Goal: Find specific page/section: Find specific page/section

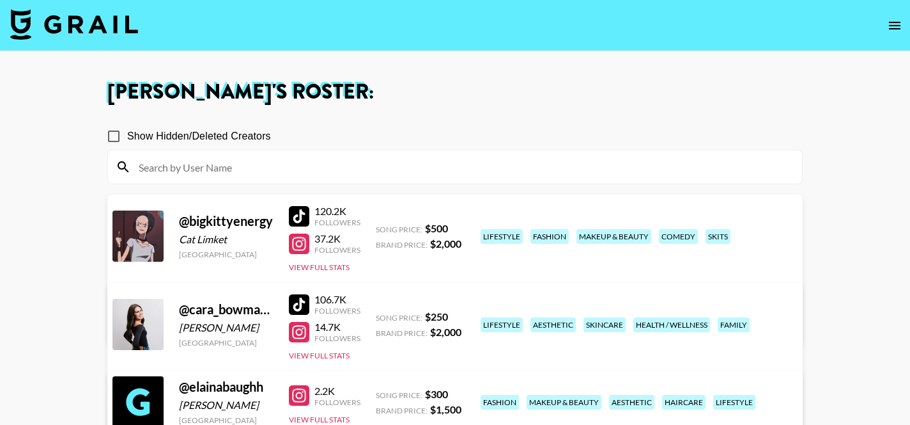
scroll to position [244, 0]
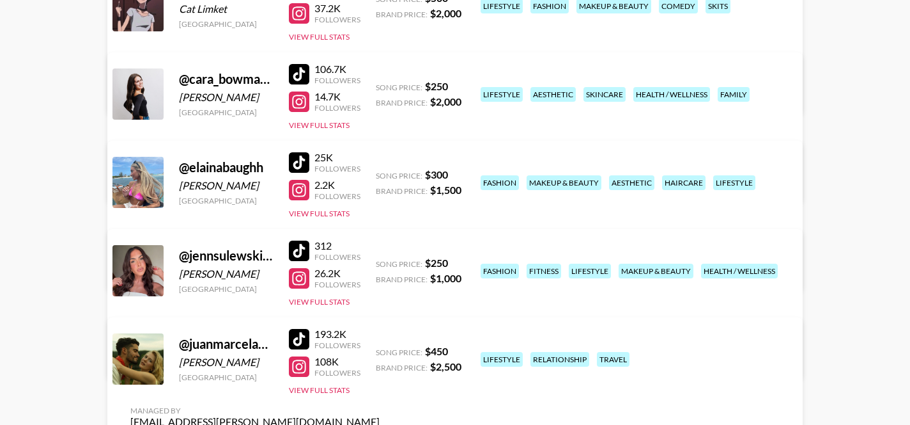
scroll to position [240, 0]
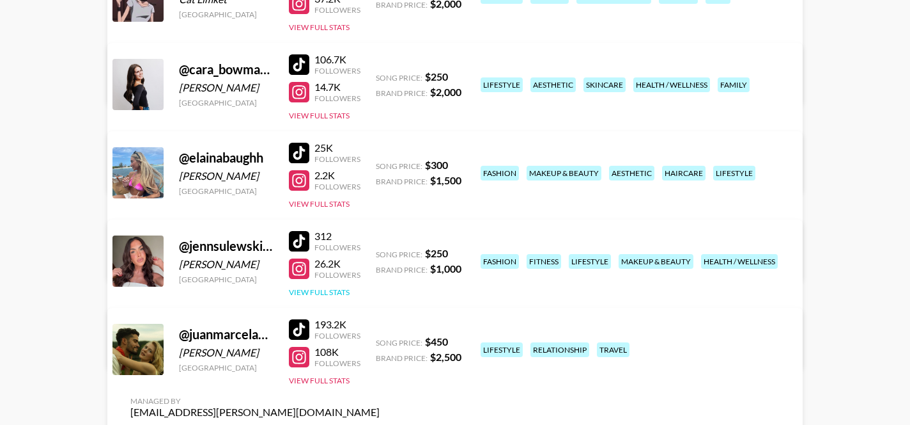
click at [332, 295] on button "View Full Stats" at bounding box center [319, 292] width 61 height 10
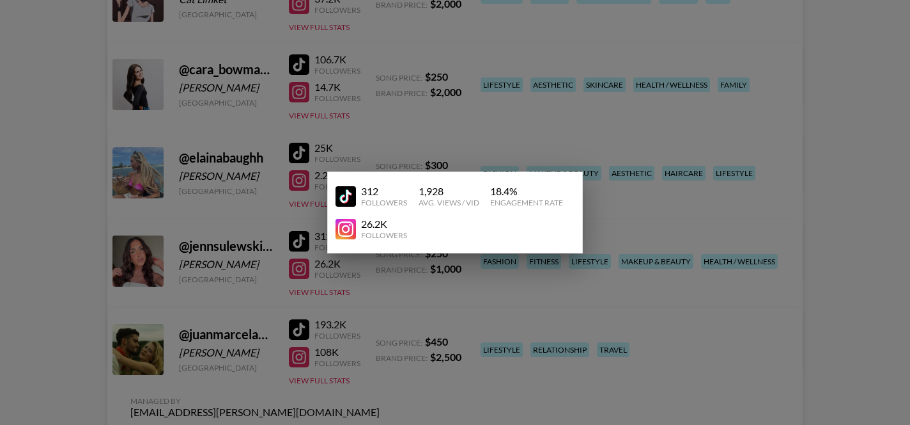
click at [359, 289] on div at bounding box center [455, 212] width 910 height 425
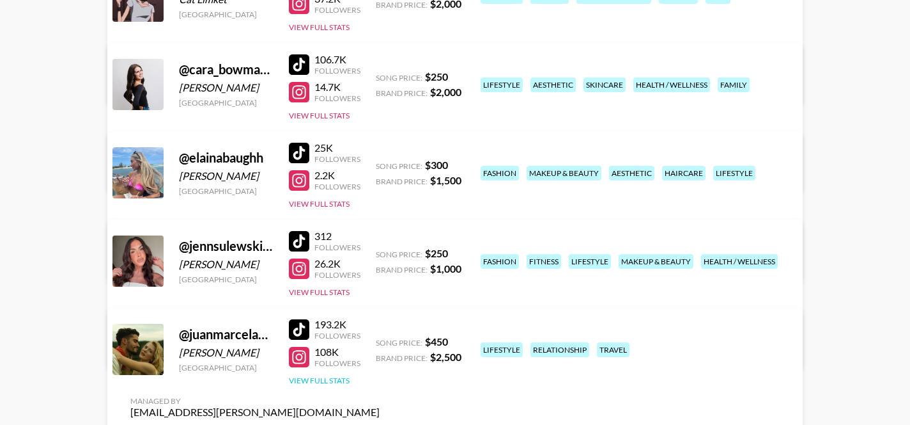
click at [326, 382] on button "View Full Stats" at bounding box center [319, 380] width 61 height 10
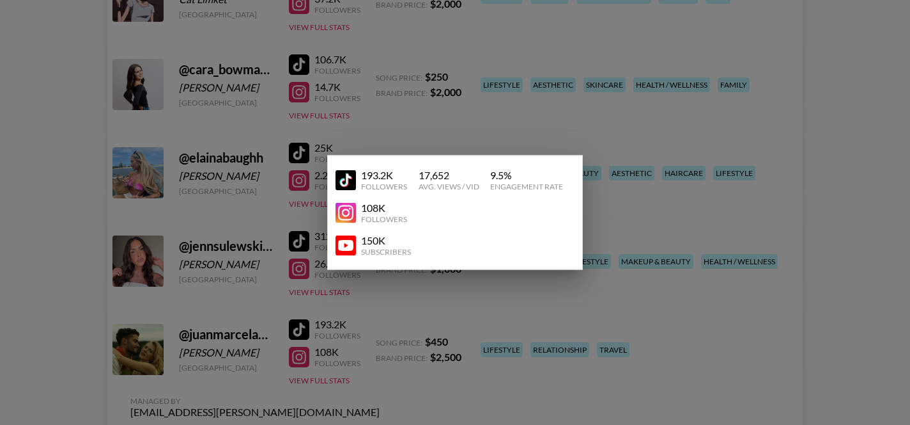
click at [429, 326] on div at bounding box center [455, 212] width 910 height 425
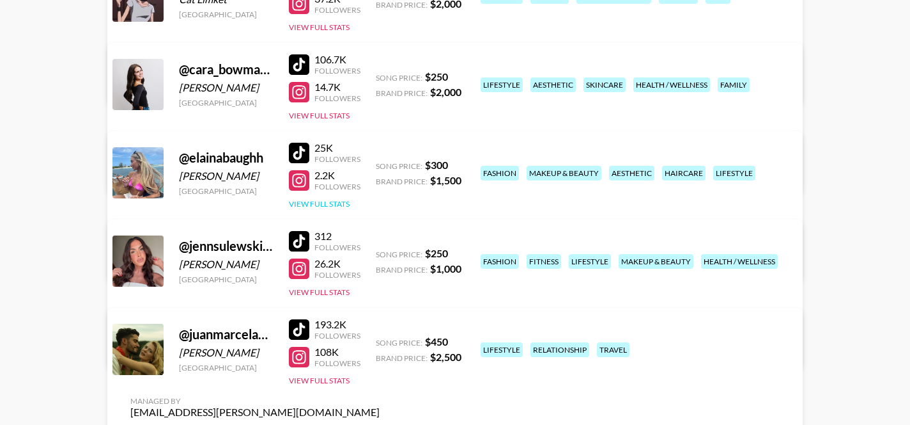
click at [337, 203] on button "View Full Stats" at bounding box center [319, 204] width 61 height 10
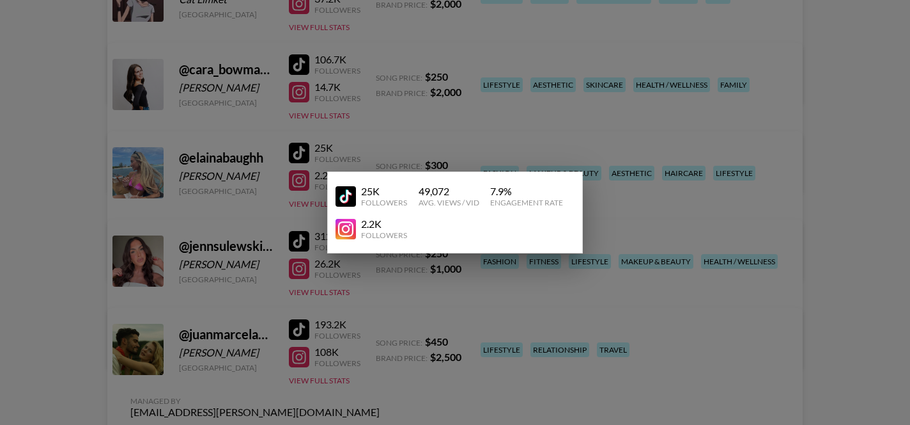
click at [389, 133] on div at bounding box center [455, 212] width 910 height 425
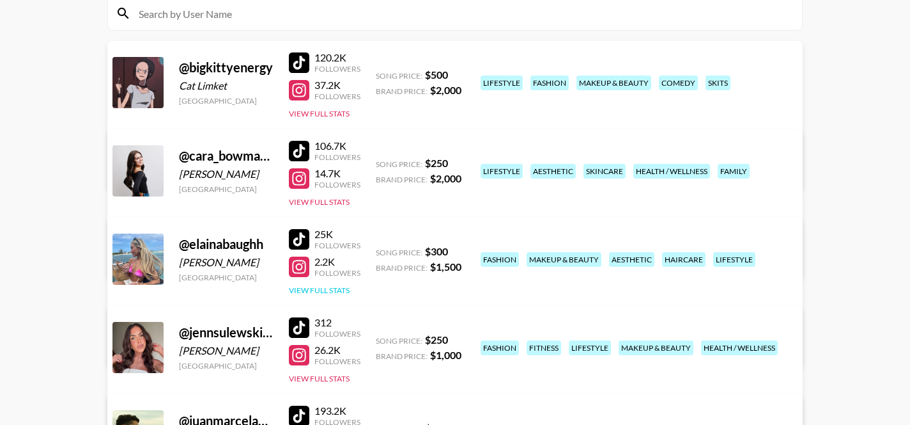
scroll to position [154, 0]
click at [324, 200] on button "View Full Stats" at bounding box center [319, 201] width 61 height 10
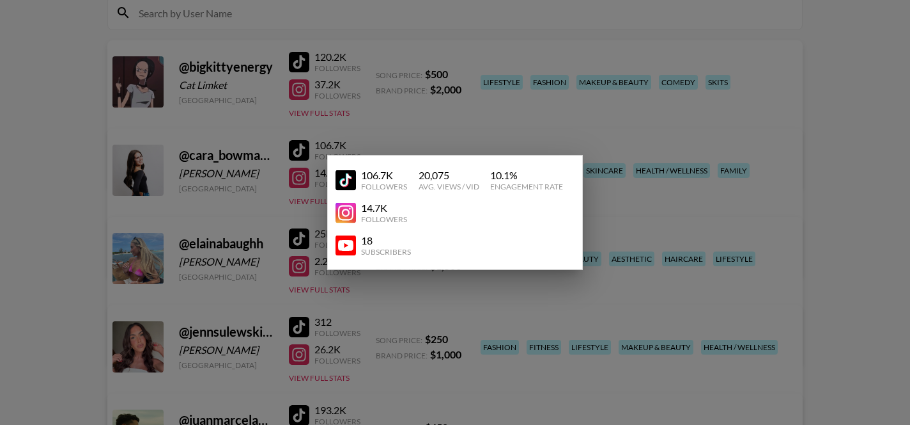
click at [336, 114] on div at bounding box center [455, 212] width 910 height 425
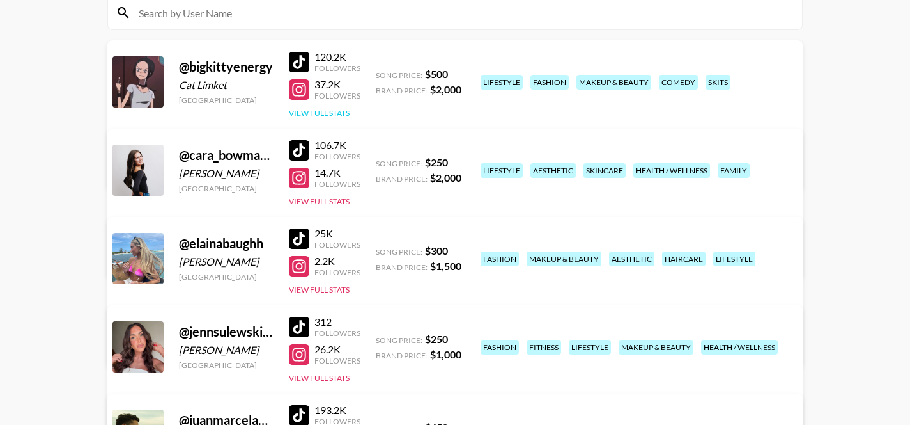
click at [331, 114] on button "View Full Stats" at bounding box center [319, 113] width 61 height 10
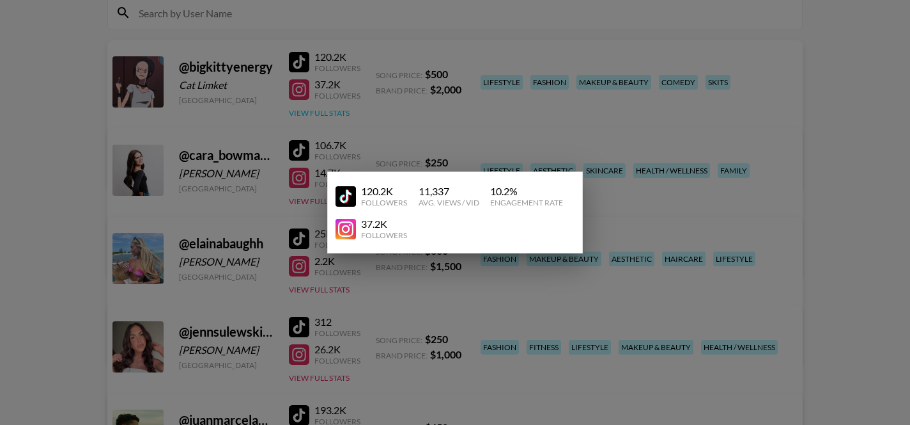
click at [331, 114] on div at bounding box center [455, 212] width 910 height 425
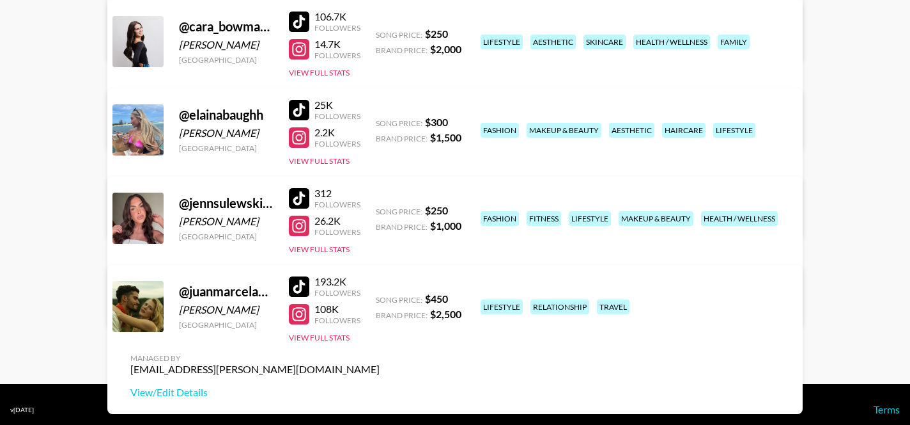
scroll to position [283, 0]
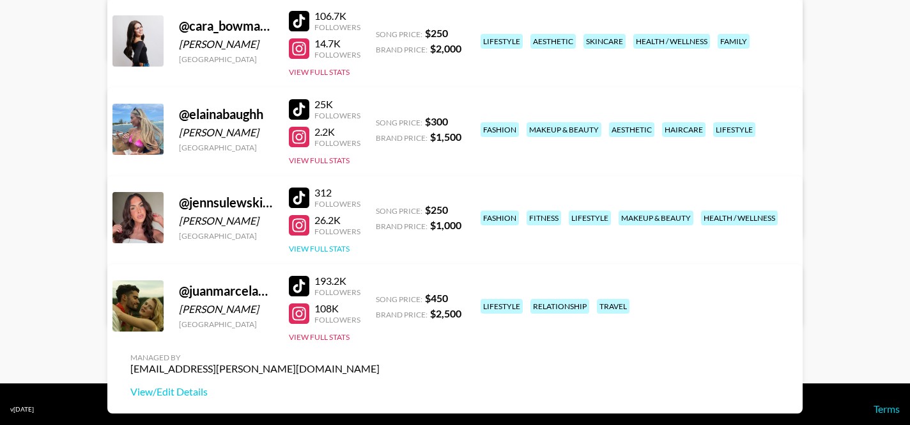
click at [338, 247] on button "View Full Stats" at bounding box center [319, 249] width 61 height 10
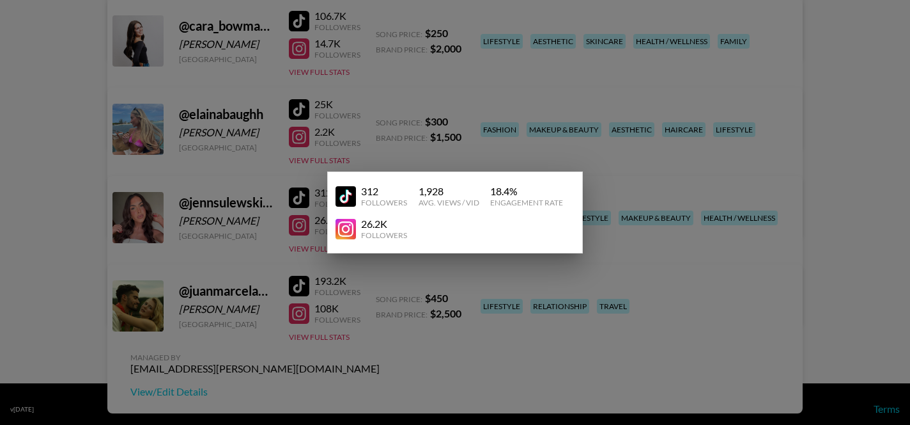
click at [350, 301] on div at bounding box center [455, 212] width 910 height 425
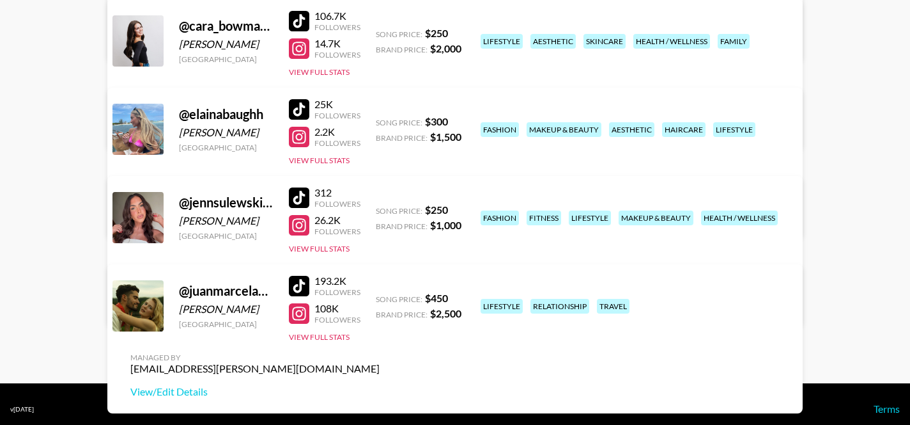
click at [345, 331] on div "193.2K Followers 108K Followers View Full Stats" at bounding box center [325, 305] width 72 height 73
click at [345, 333] on button "View Full Stats" at bounding box center [319, 337] width 61 height 10
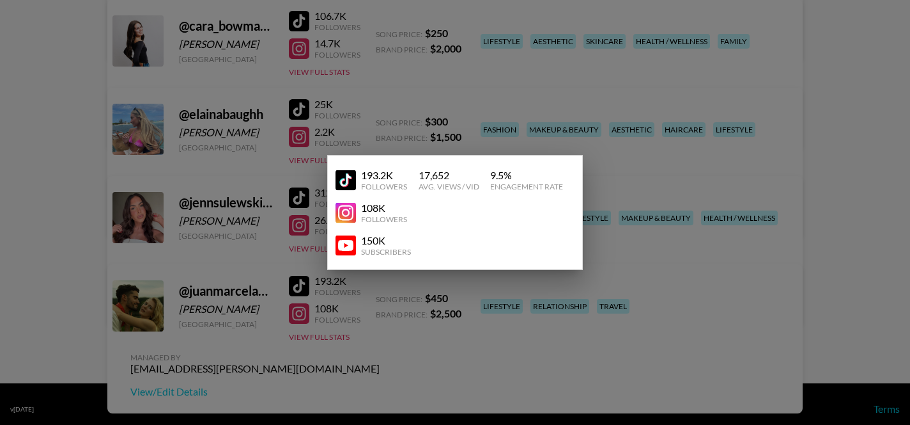
click at [360, 316] on div at bounding box center [455, 212] width 910 height 425
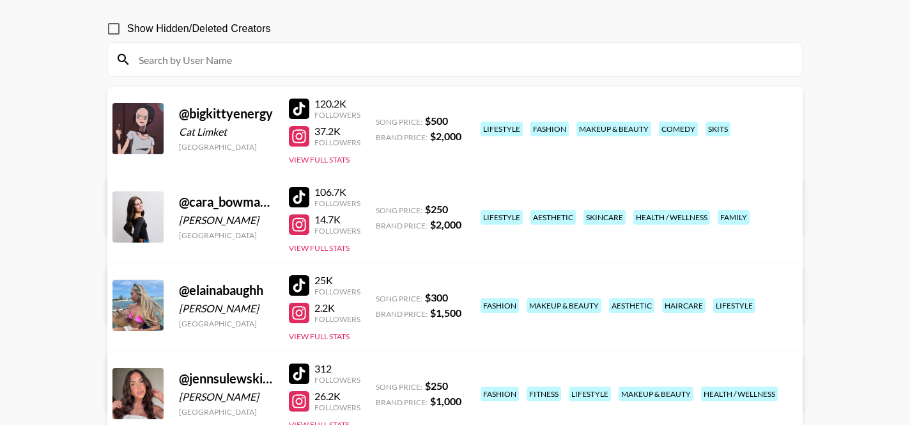
scroll to position [108, 0]
click at [142, 305] on div at bounding box center [138, 304] width 51 height 51
click at [244, 291] on div "@ elainabaughh" at bounding box center [226, 289] width 95 height 16
click at [380, 384] on link "View/Edit Details" at bounding box center [254, 390] width 249 height 13
click at [300, 332] on button "View Full Stats" at bounding box center [319, 336] width 61 height 10
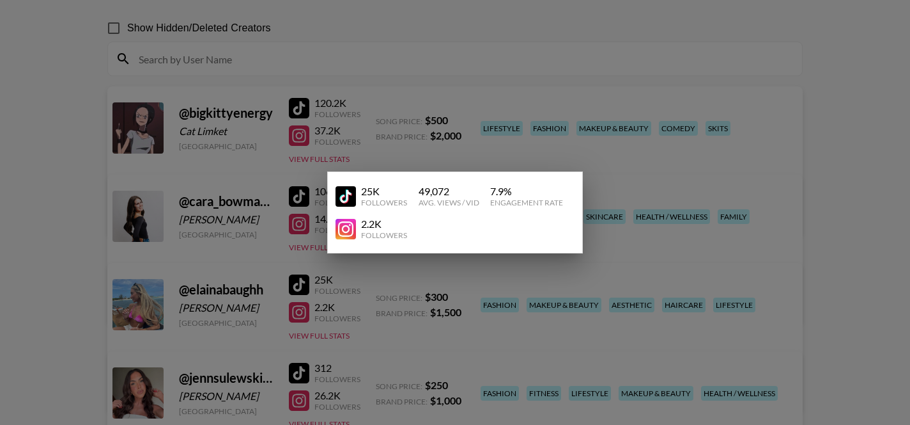
click at [679, 141] on div at bounding box center [455, 212] width 910 height 425
